Goal: Check status: Check status

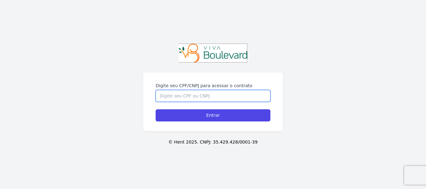
click at [224, 94] on input "Digite seu CPF/CNPJ para acessar o contrato" at bounding box center [213, 96] width 115 height 12
type input "13287123629"
click at [156, 109] on input "Entrar" at bounding box center [213, 115] width 115 height 12
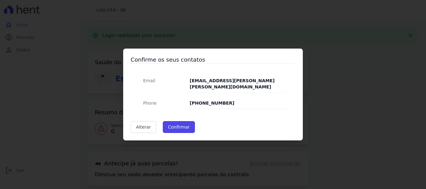
click at [189, 123] on button "Confirmar" at bounding box center [179, 127] width 32 height 12
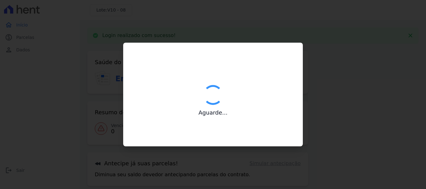
type input "Contatos confirmados com sucesso."
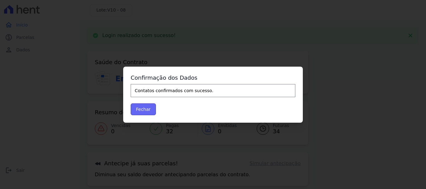
click at [143, 107] on button "Fechar" at bounding box center [143, 109] width 25 height 12
